Goal: Information Seeking & Learning: Learn about a topic

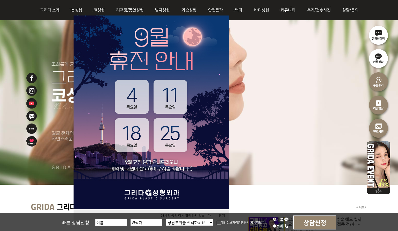
scroll to position [104, 0]
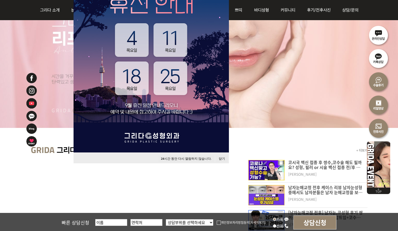
click at [378, 173] on img at bounding box center [378, 164] width 23 height 48
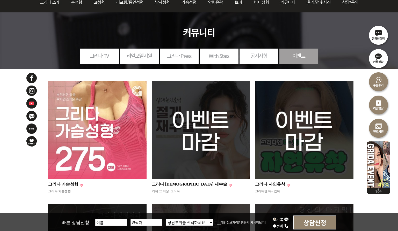
scroll to position [26, 0]
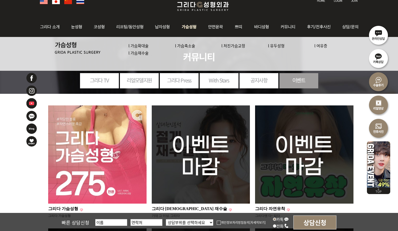
click at [188, 28] on img at bounding box center [189, 27] width 26 height 20
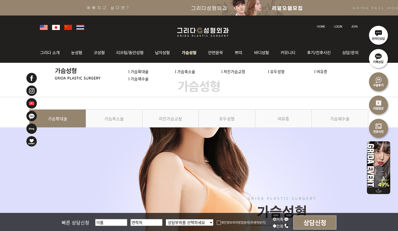
click at [139, 73] on link "l 가슴확대술" at bounding box center [138, 71] width 20 height 5
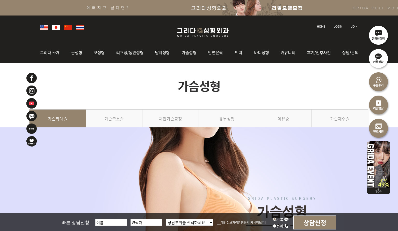
click at [64, 116] on link "가슴확대술" at bounding box center [57, 122] width 57 height 24
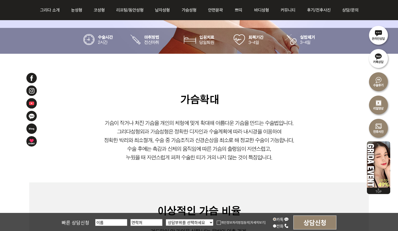
scroll to position [207, 0]
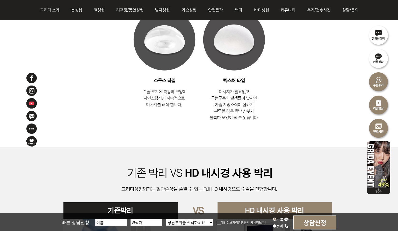
scroll to position [1346, 0]
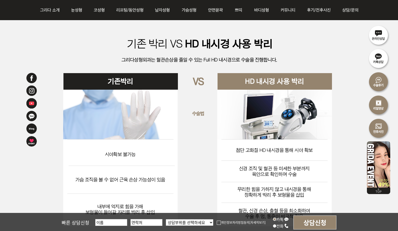
click at [316, 73] on img at bounding box center [199, 136] width 340 height 236
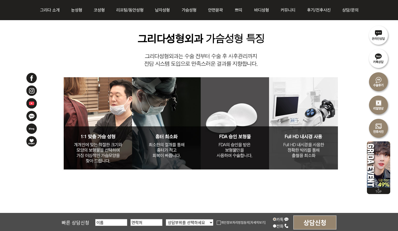
scroll to position [1760, 0]
